Goal: Task Accomplishment & Management: Use online tool/utility

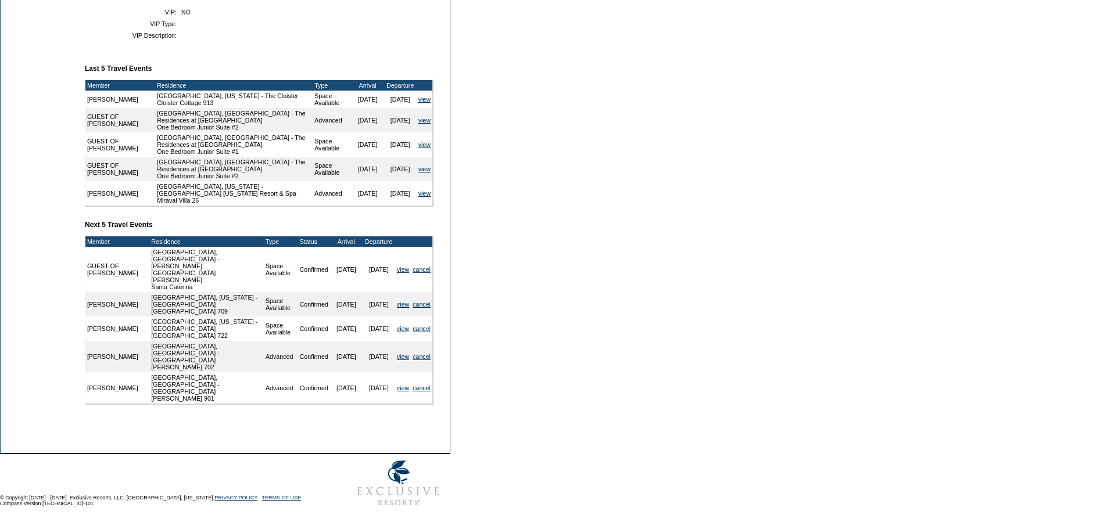
scroll to position [400, 0]
click at [400, 307] on link "view" at bounding box center [403, 304] width 12 height 7
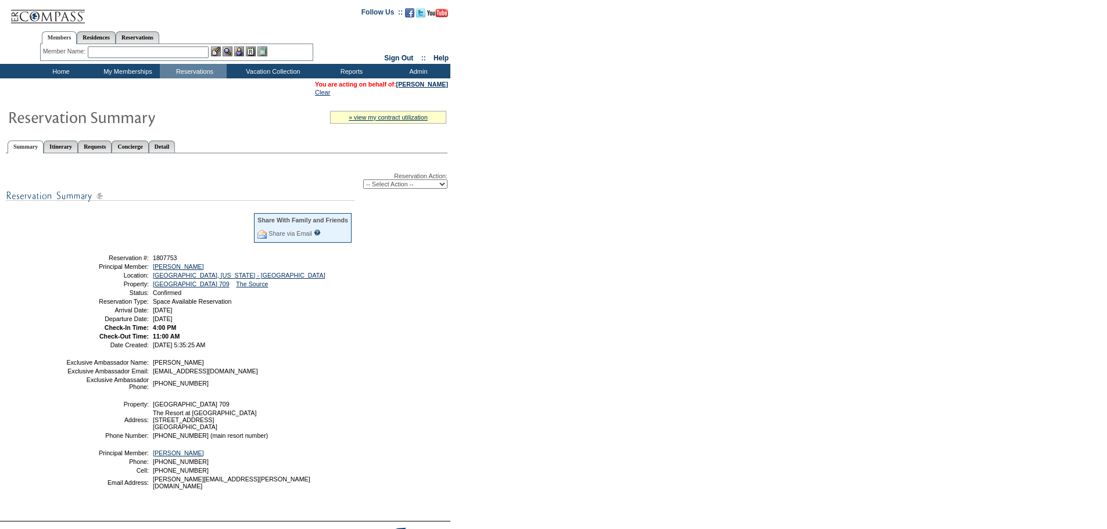
click at [385, 189] on select "-- Select Action -- Modify Reservation Dates Modify Reservation Cost Modify Occ…" at bounding box center [405, 184] width 84 height 9
select select "ChangeClubProp"
click at [363, 182] on select "-- Select Action -- Modify Reservation Dates Modify Reservation Cost Modify Occ…" at bounding box center [405, 184] width 84 height 9
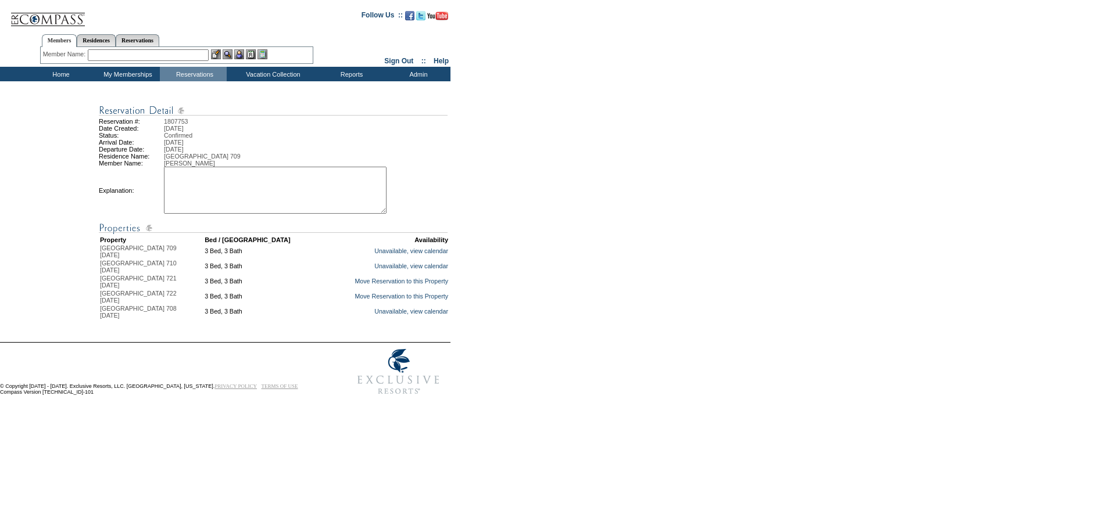
click at [251, 195] on textarea at bounding box center [275, 190] width 223 height 47
type textarea "NS"
drag, startPoint x: 534, startPoint y: 188, endPoint x: 485, endPoint y: 181, distance: 49.2
click at [531, 187] on div "Reservation #: 1807753 Date Created: [DATE] Status: Confirmed Arrival Date: [DA…" at bounding box center [556, 211] width 1112 height 219
